Goal: Task Accomplishment & Management: Use online tool/utility

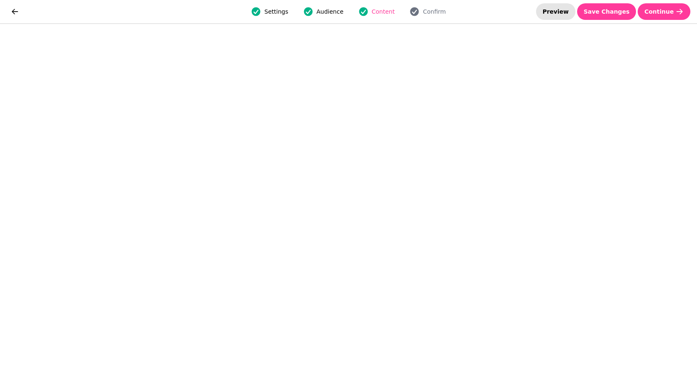
click at [575, 15] on button "Preview" at bounding box center [555, 11] width 39 height 17
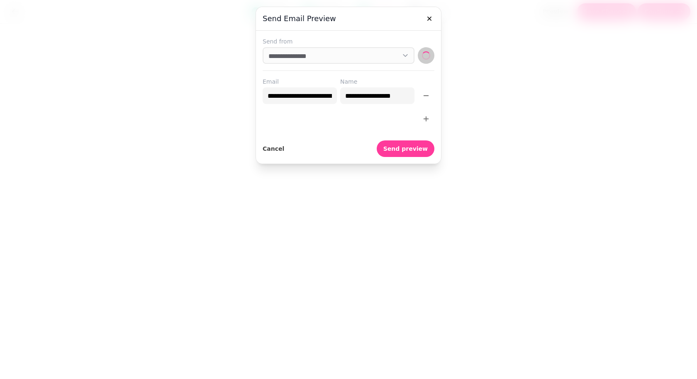
click at [608, 10] on div at bounding box center [348, 189] width 697 height 379
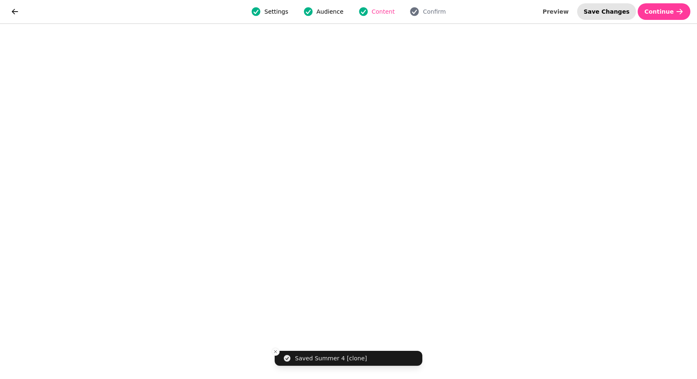
click at [605, 12] on span "Save Changes" at bounding box center [606, 12] width 46 height 6
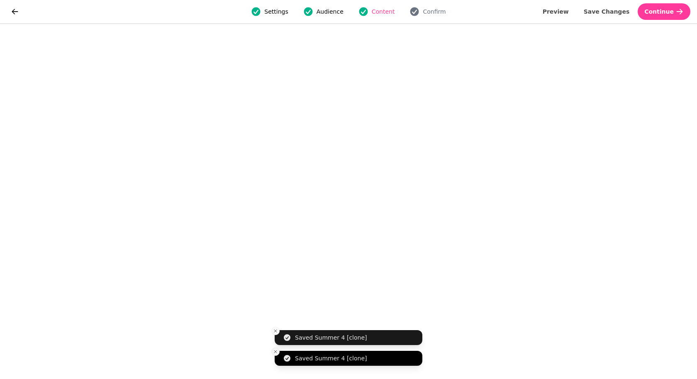
click at [276, 351] on icon "Close toast" at bounding box center [275, 352] width 5 height 5
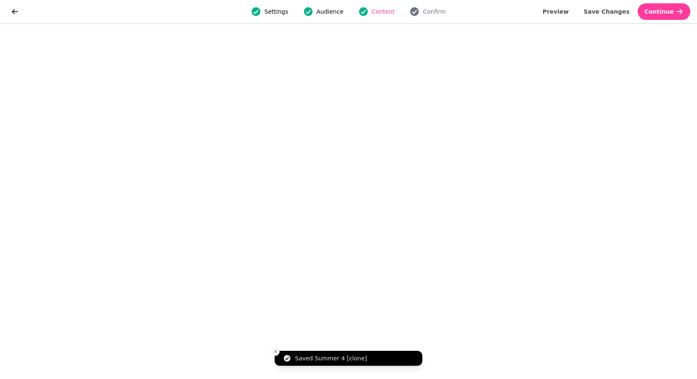
click at [276, 349] on button "Close toast" at bounding box center [275, 352] width 8 height 8
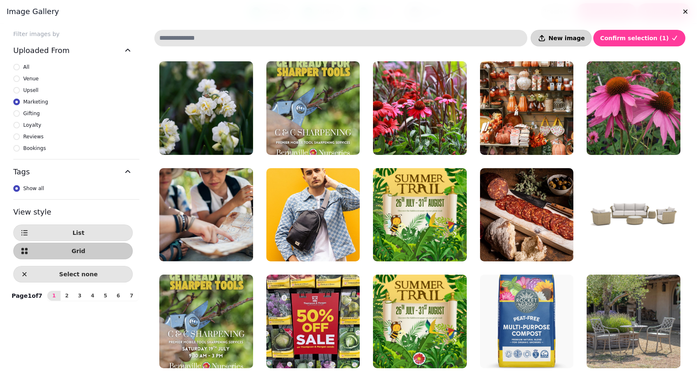
click at [587, 44] on button "New image" at bounding box center [560, 38] width 61 height 17
click at [89, 298] on span "4" at bounding box center [92, 296] width 7 height 5
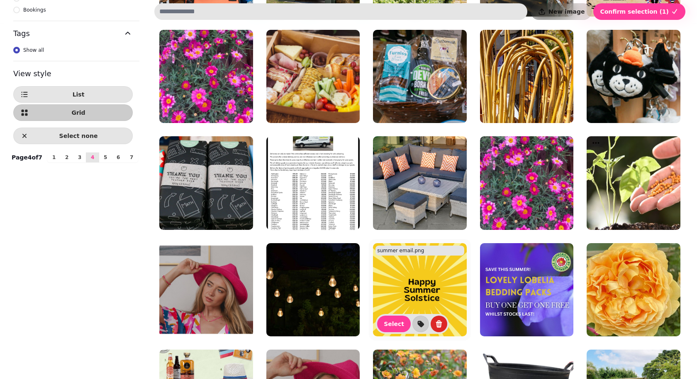
scroll to position [124, 0]
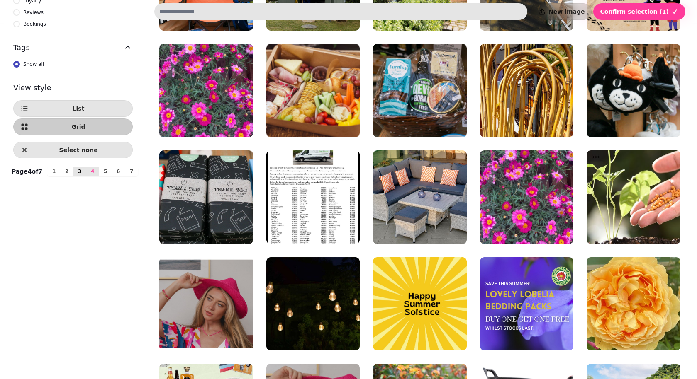
click at [78, 177] on button "3" at bounding box center [79, 172] width 13 height 10
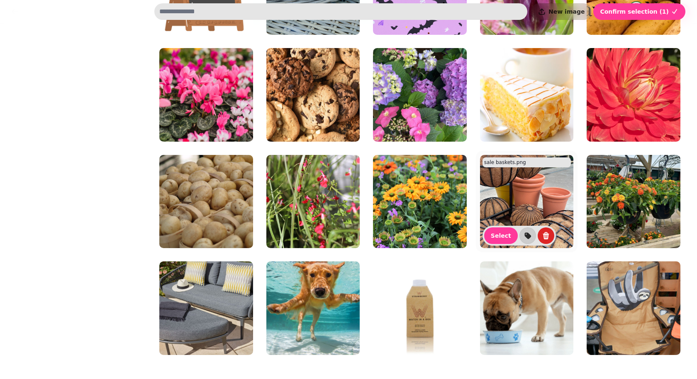
scroll to position [768, 0]
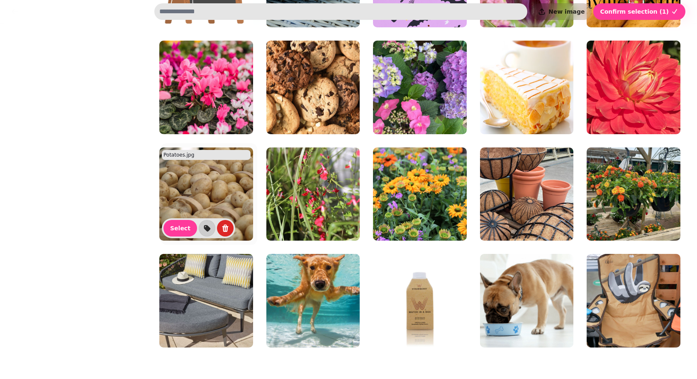
click at [192, 190] on img at bounding box center [206, 195] width 94 height 94
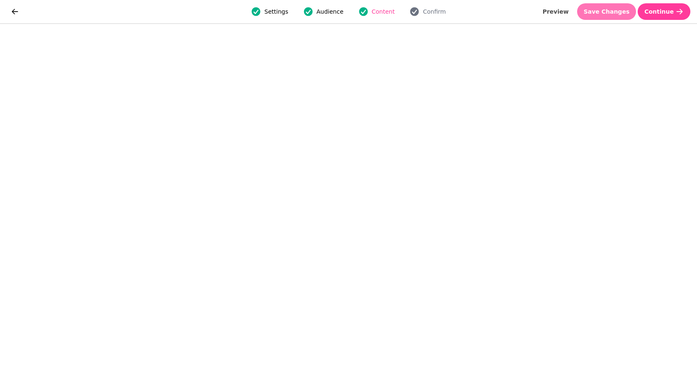
click at [625, 15] on button "Save Changes" at bounding box center [606, 11] width 59 height 17
click at [610, 9] on span "Save Changes" at bounding box center [606, 12] width 46 height 6
